Goal: Task Accomplishment & Management: Manage account settings

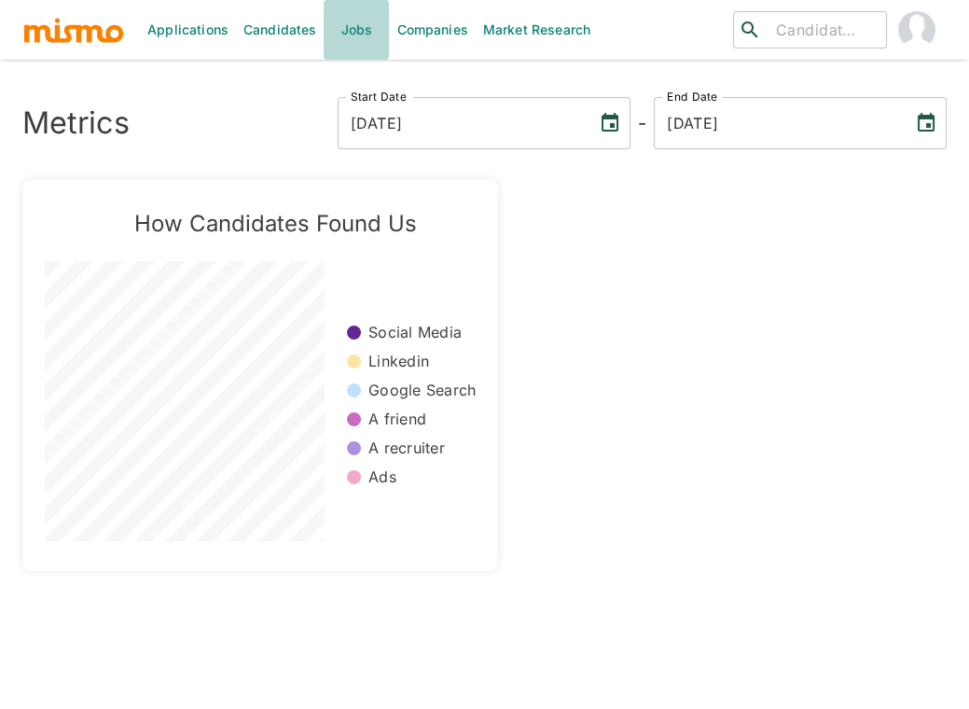
click at [352, 30] on link "Jobs" at bounding box center [356, 30] width 65 height 60
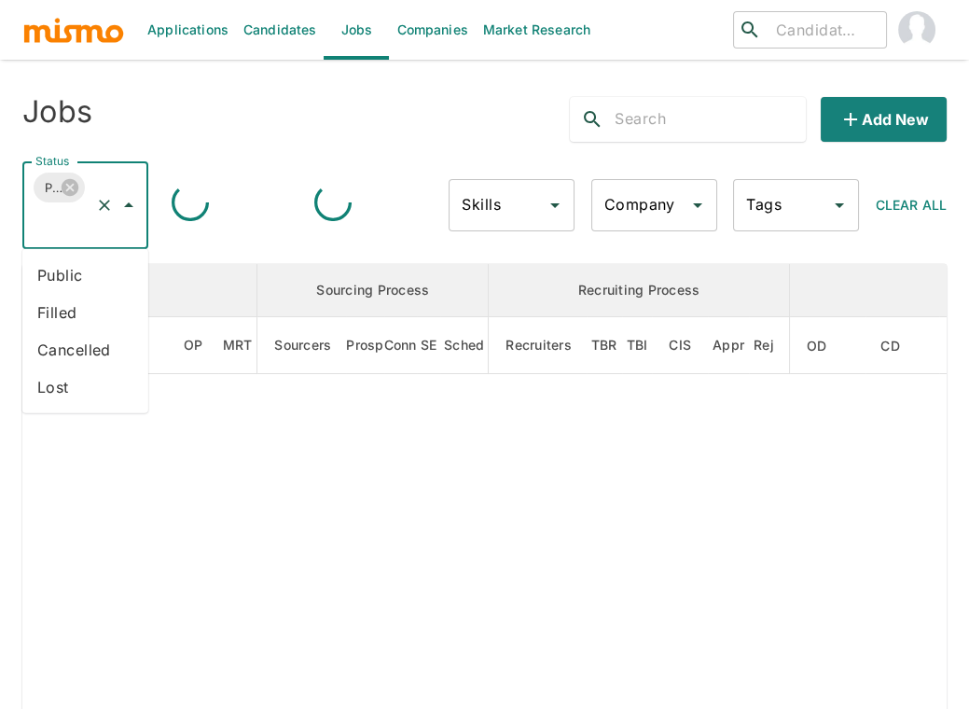
click at [52, 237] on input "Status" at bounding box center [59, 222] width 57 height 35
click at [61, 269] on li "Public" at bounding box center [85, 274] width 126 height 37
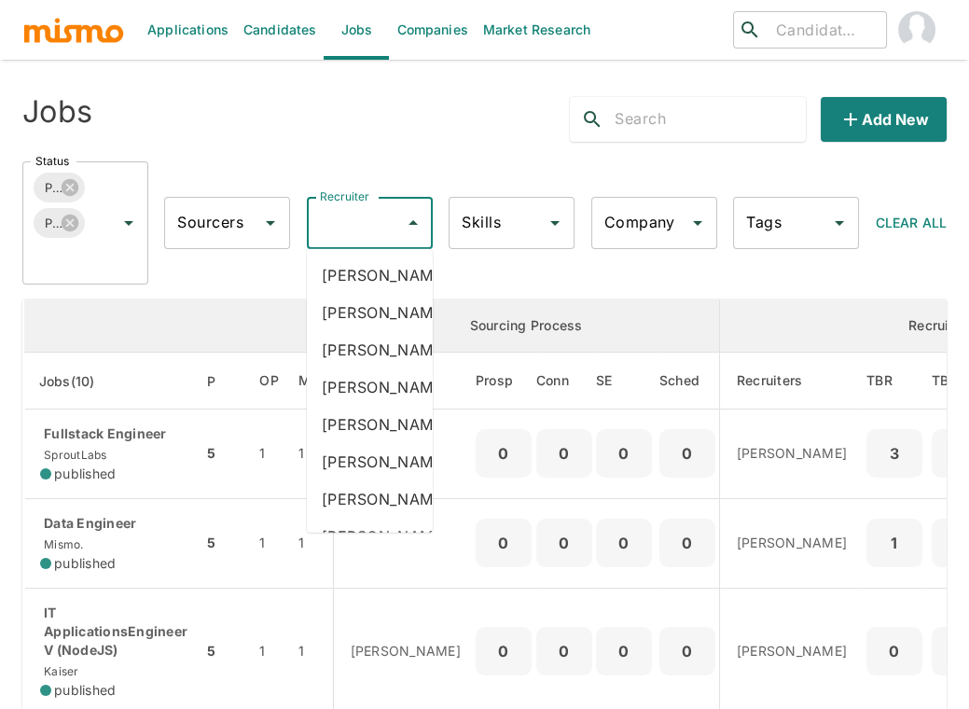
click at [342, 225] on input "Recruiter" at bounding box center [355, 222] width 81 height 35
type input "car"
click at [351, 406] on li "[PERSON_NAME]" at bounding box center [370, 386] width 126 height 37
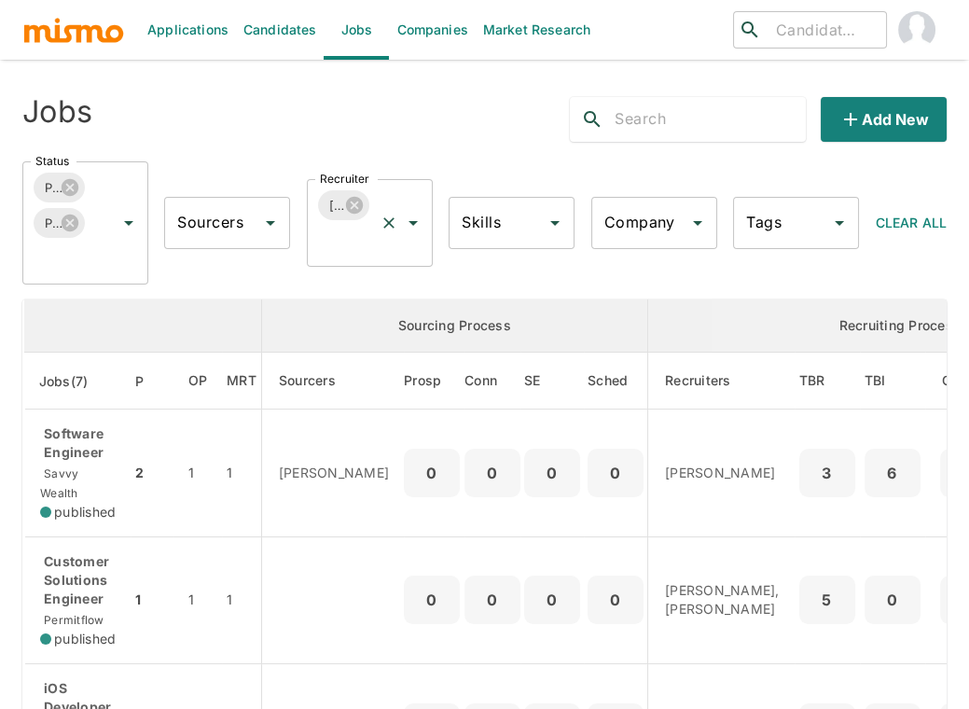
click at [356, 250] on input "Recruiter" at bounding box center [343, 240] width 57 height 35
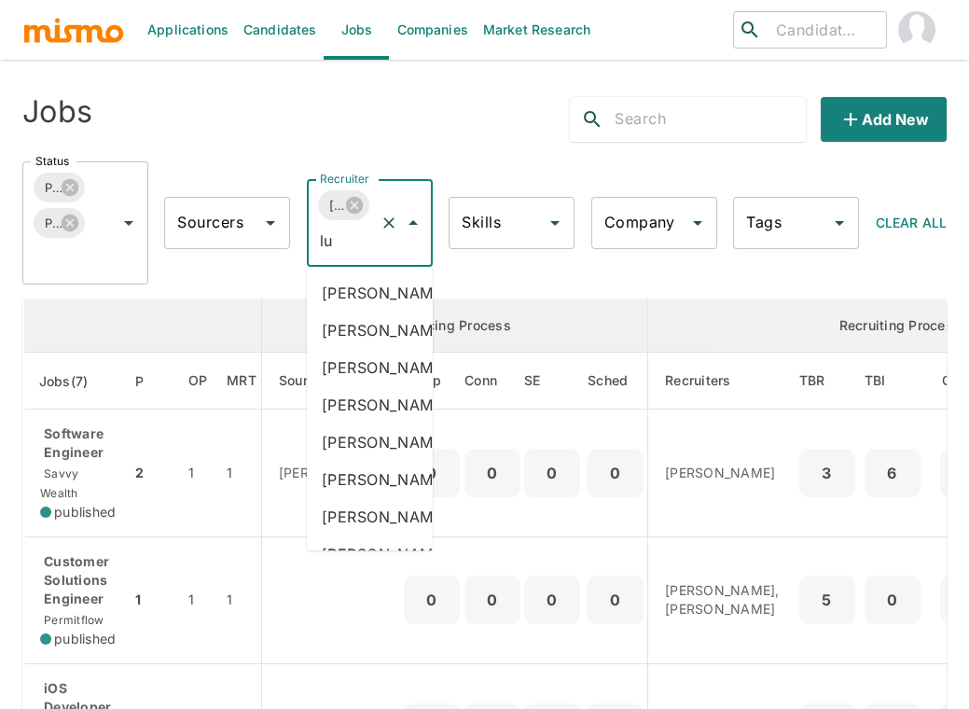
type input "luj"
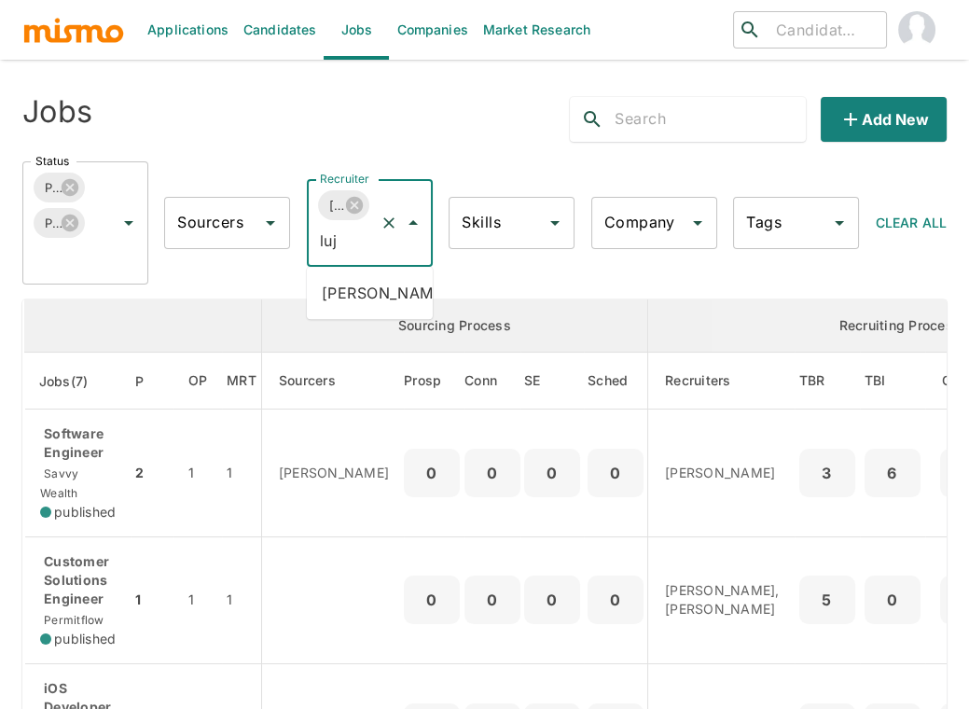
click at [341, 297] on li "[PERSON_NAME]" at bounding box center [370, 292] width 126 height 37
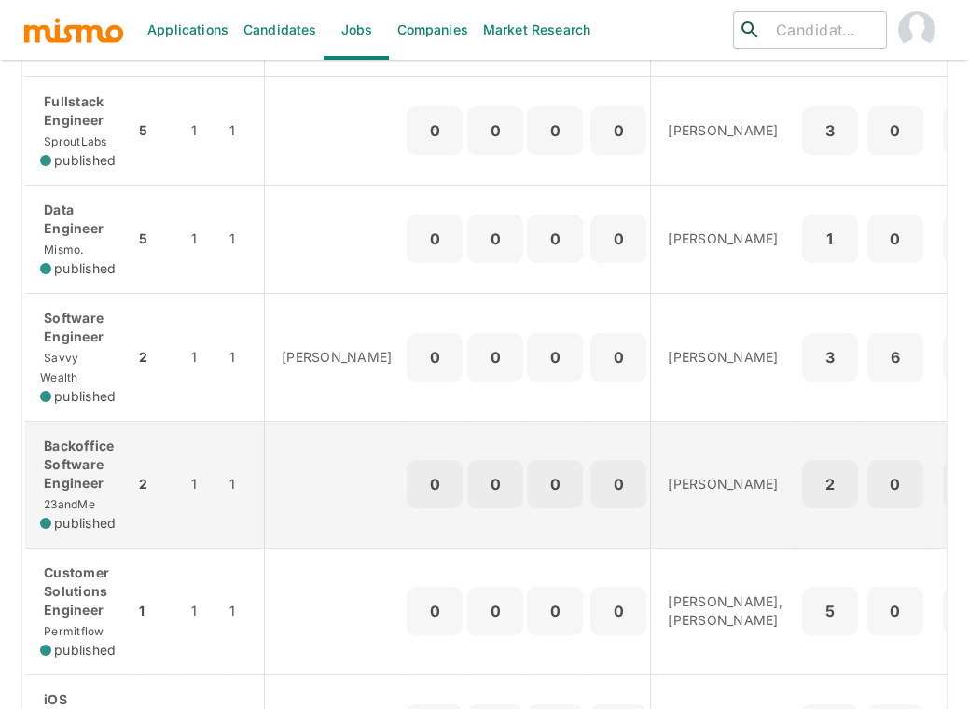
scroll to position [349, 0]
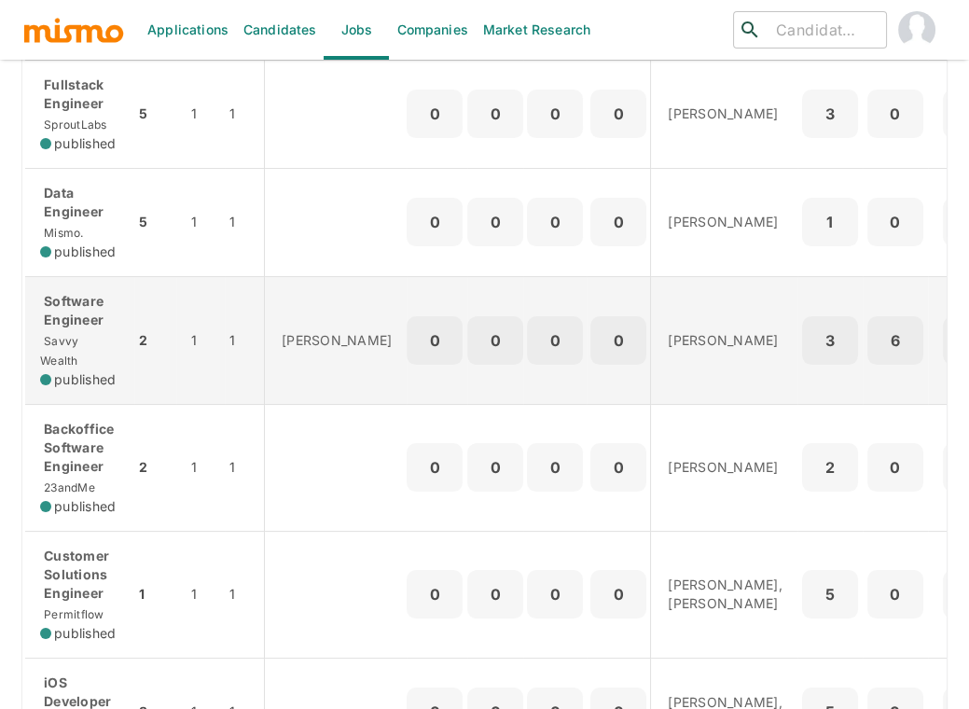
click at [70, 296] on p "Software Engineer" at bounding box center [79, 310] width 79 height 37
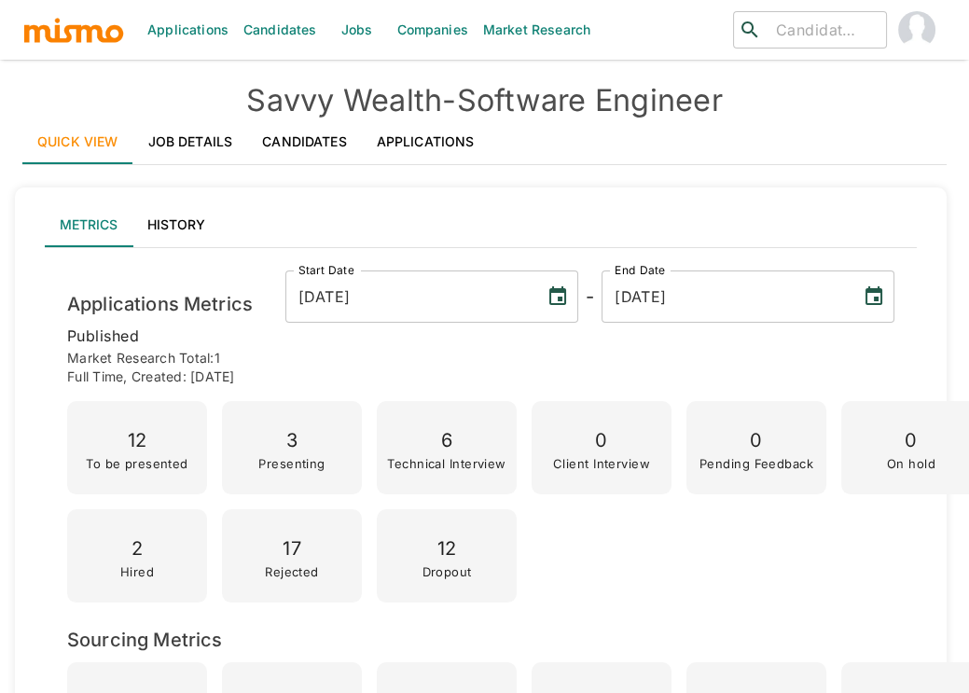
click at [434, 141] on link "Applications" at bounding box center [426, 141] width 128 height 45
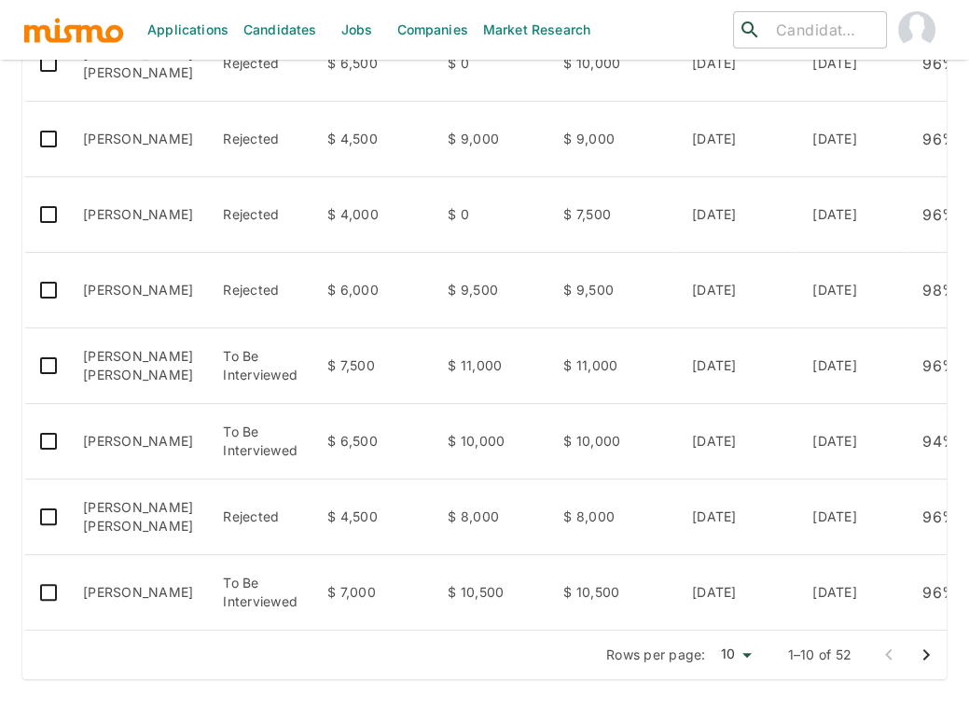
scroll to position [631, 0]
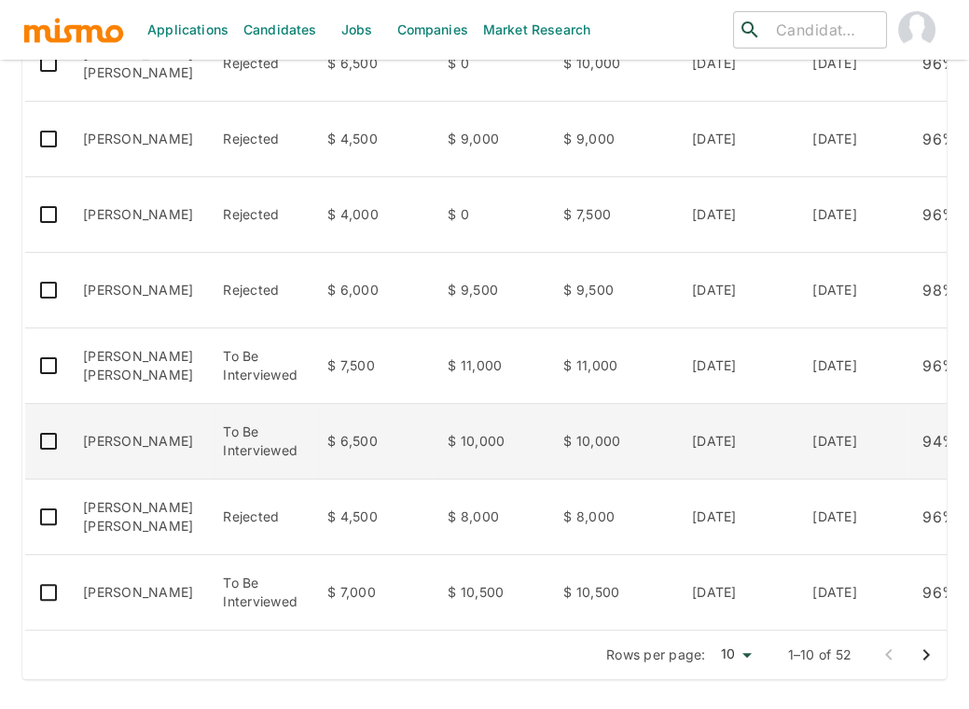
click at [132, 423] on td "Wilbur Suero" at bounding box center [138, 442] width 140 height 76
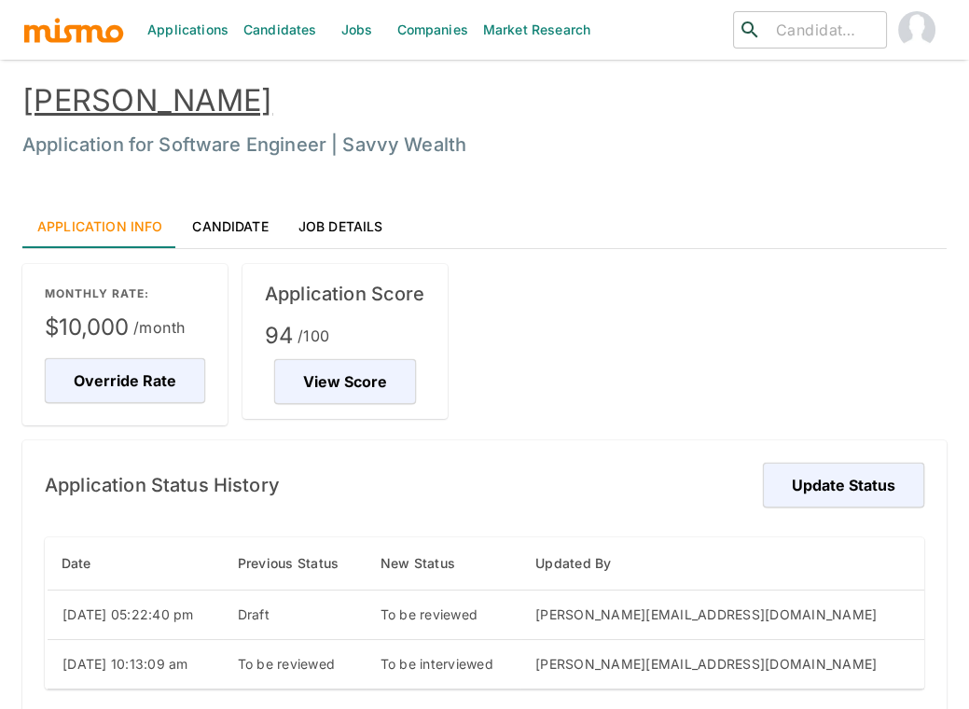
click at [145, 84] on link "Wilbur Suero" at bounding box center [147, 100] width 250 height 36
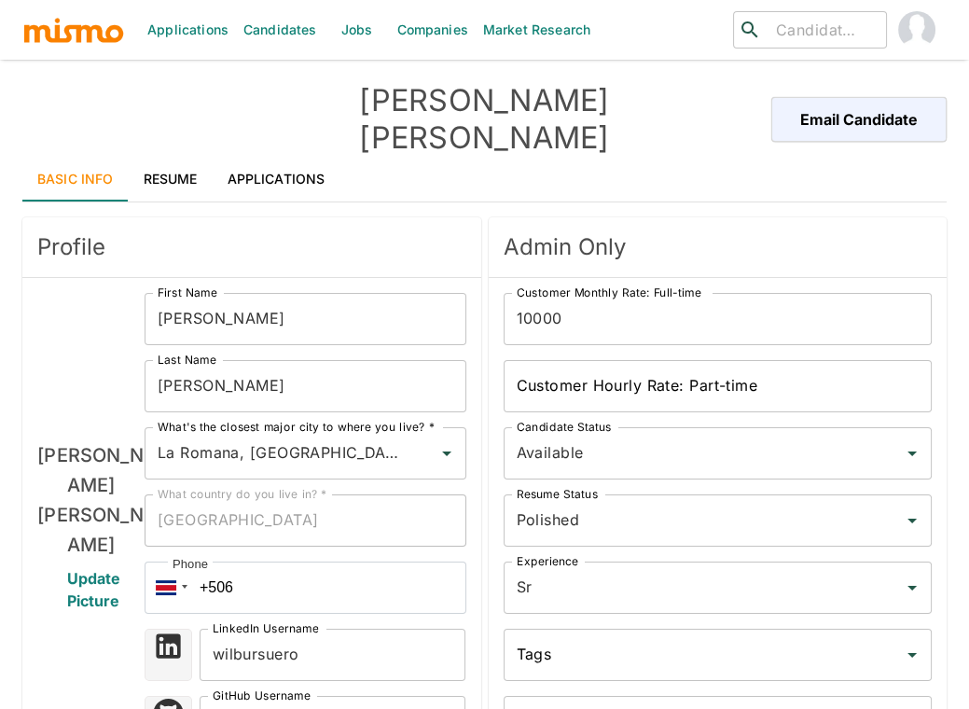
click at [162, 157] on link "Resume" at bounding box center [171, 179] width 84 height 45
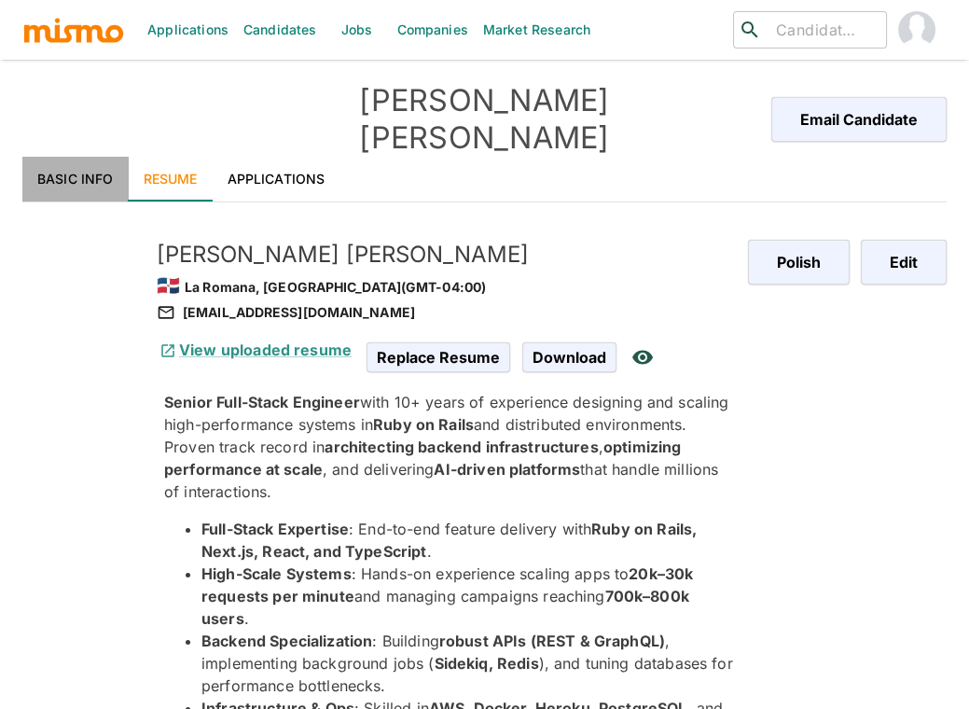
click at [94, 157] on link "Basic Info" at bounding box center [75, 179] width 106 height 45
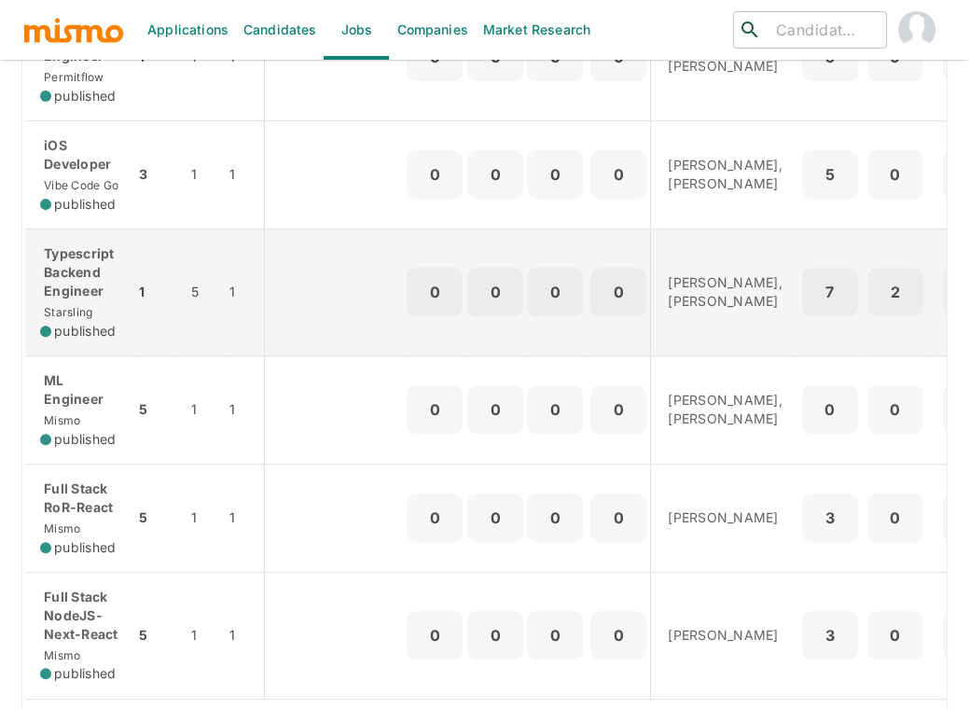
scroll to position [886, 0]
